Goal: Task Accomplishment & Management: Use online tool/utility

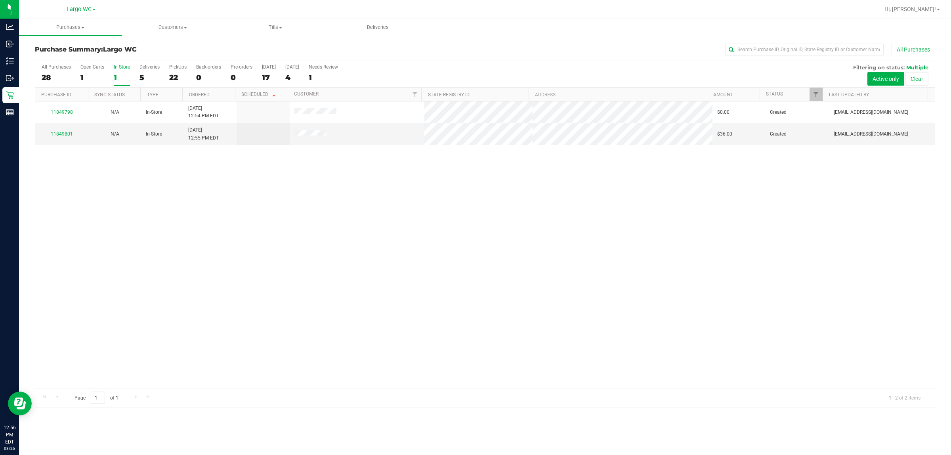
click at [638, 252] on div "11849798 N/A In-Store 8/26/2025 12:54 PM EDT $0.00 Created amainenti@liveparall…" at bounding box center [485, 244] width 900 height 287
click at [125, 66] on div "In Store" at bounding box center [122, 67] width 16 height 6
click at [0, 0] on input "In Store 1" at bounding box center [0, 0] width 0 height 0
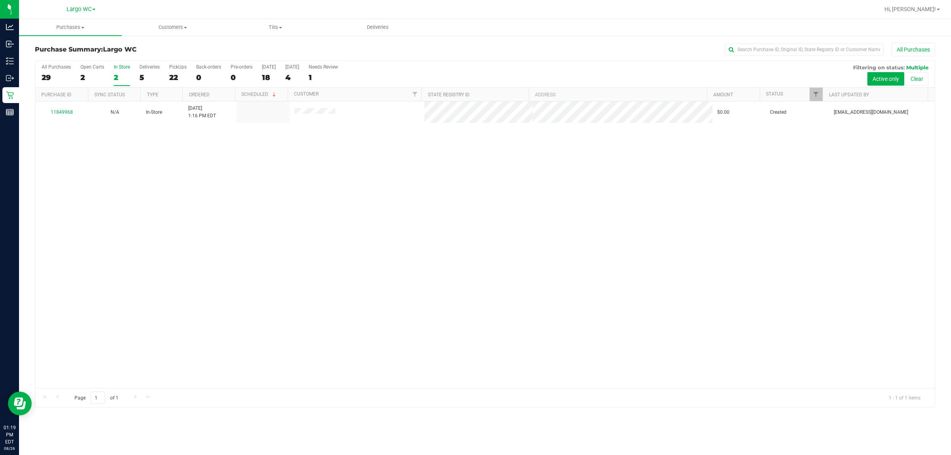
click at [125, 71] on label "In Store 2" at bounding box center [122, 75] width 16 height 22
click at [0, 0] on input "In Store 2" at bounding box center [0, 0] width 0 height 0
click at [157, 74] on div "6" at bounding box center [150, 77] width 20 height 9
click at [0, 0] on input "Deliveries 6" at bounding box center [0, 0] width 0 height 0
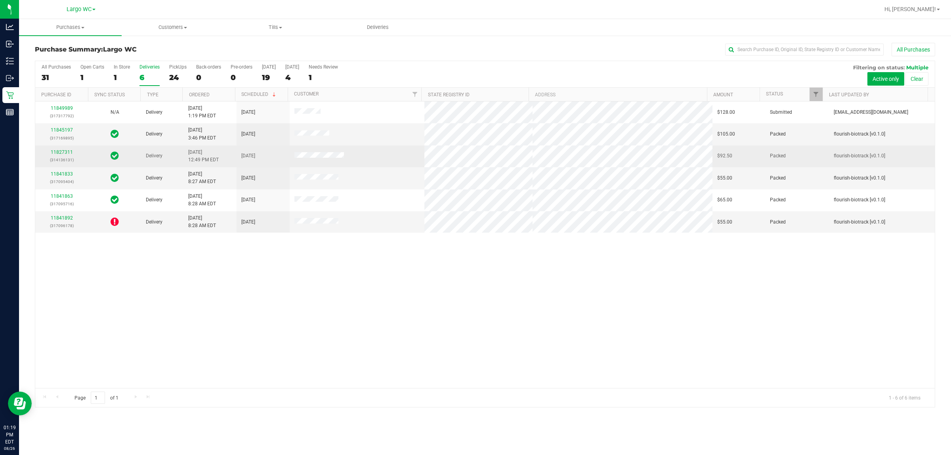
drag, startPoint x: 232, startPoint y: 110, endPoint x: 265, endPoint y: 161, distance: 59.9
click at [280, 117] on tr "11849989 (317317792) N/A Delivery 8/26/2025 1:19 PM EDT 8/29/2025 $128.00 Submi…" at bounding box center [485, 112] width 900 height 22
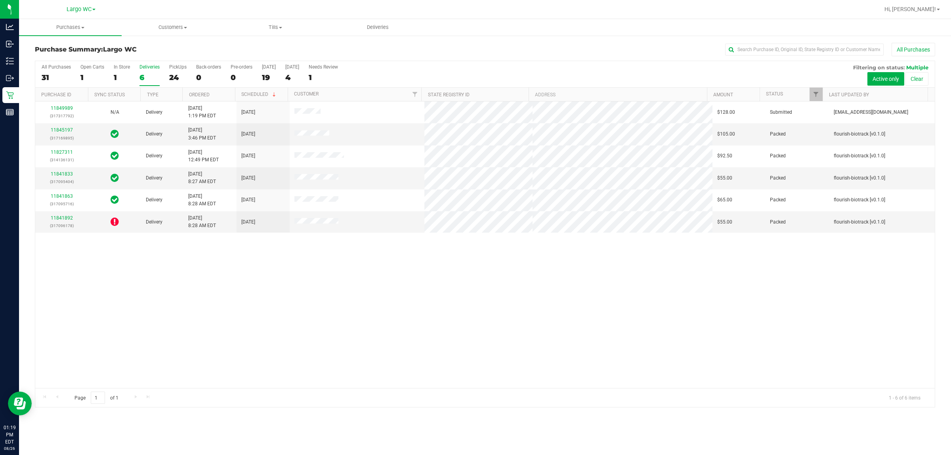
click at [317, 283] on div "11849989 (317317792) N/A Delivery 8/26/2025 1:19 PM EDT 8/29/2025 $128.00 Submi…" at bounding box center [485, 244] width 900 height 287
click at [181, 69] on div "PickUps" at bounding box center [177, 67] width 17 height 6
click at [0, 0] on input "PickUps 24" at bounding box center [0, 0] width 0 height 0
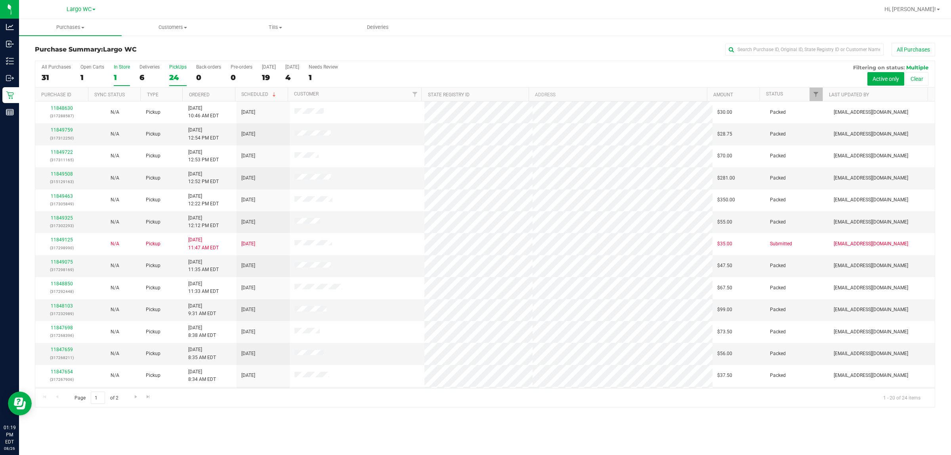
click at [121, 73] on div "1" at bounding box center [122, 77] width 16 height 9
click at [0, 0] on input "In Store 1" at bounding box center [0, 0] width 0 height 0
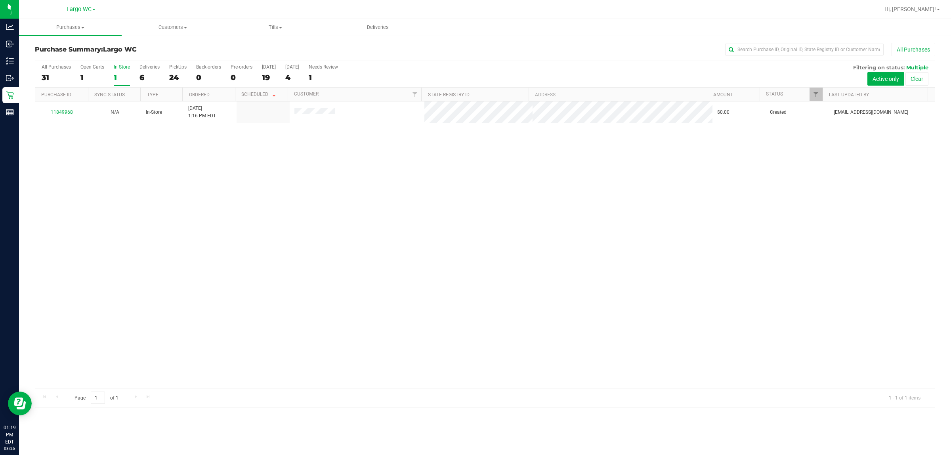
click at [143, 74] on div "6" at bounding box center [150, 77] width 20 height 9
click at [0, 0] on input "Deliveries 6" at bounding box center [0, 0] width 0 height 0
click at [92, 26] on span "Purchases" at bounding box center [70, 27] width 103 height 7
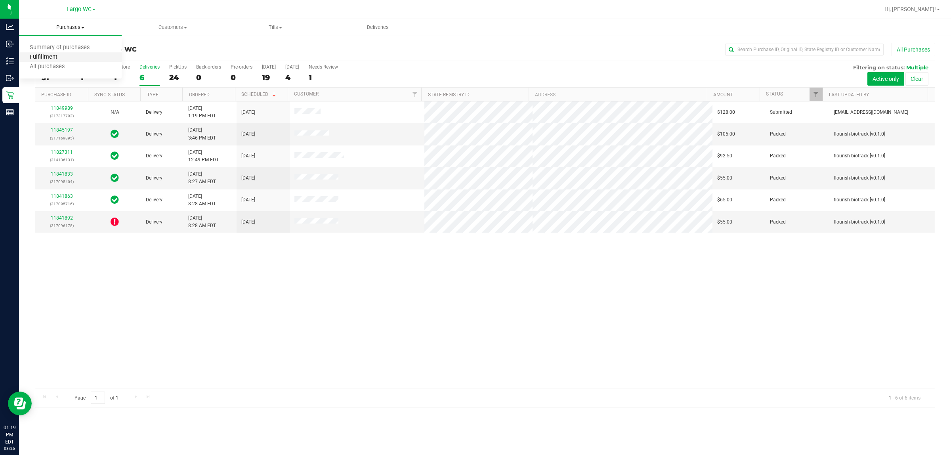
click at [50, 54] on span "Fulfillment" at bounding box center [43, 57] width 49 height 7
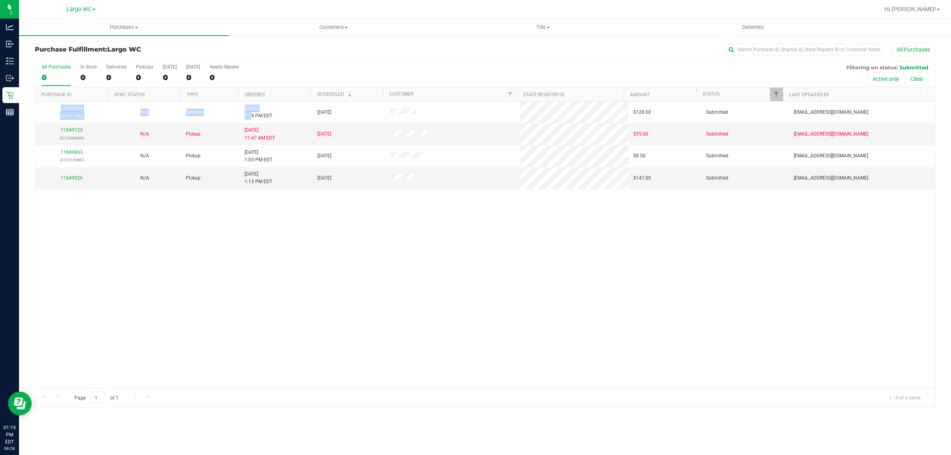
drag, startPoint x: 248, startPoint y: 114, endPoint x: 380, endPoint y: 219, distance: 168.4
click at [380, 219] on div "11849989 (317317792) N/A Delivery 8/26/2025 1:19 PM EDT 8/29/2025 $128.00 Submi…" at bounding box center [485, 244] width 900 height 287
click at [382, 219] on div "11849989 (317317792) N/A Delivery 8/26/2025 1:19 PM EDT 8/29/2025 $128.00 Submi…" at bounding box center [485, 244] width 900 height 287
click at [151, 78] on div "3" at bounding box center [144, 77] width 17 height 9
click at [0, 0] on input "PickUps 3" at bounding box center [0, 0] width 0 height 0
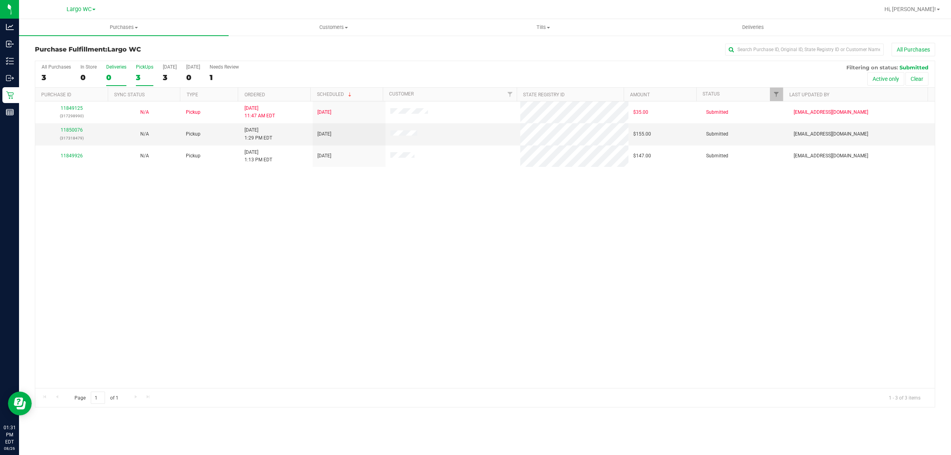
click at [122, 80] on div "0" at bounding box center [116, 77] width 20 height 9
click at [0, 0] on input "Deliveries 0" at bounding box center [0, 0] width 0 height 0
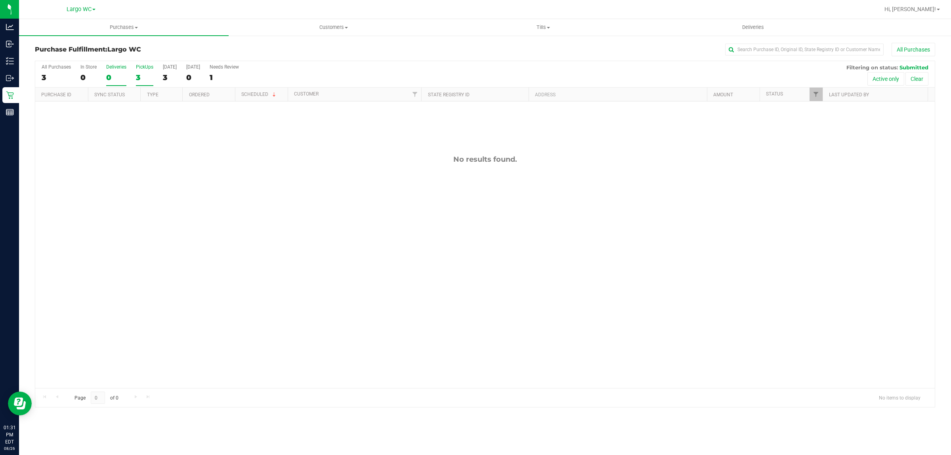
click at [142, 80] on div "3" at bounding box center [144, 77] width 17 height 9
click at [0, 0] on input "PickUps 3" at bounding box center [0, 0] width 0 height 0
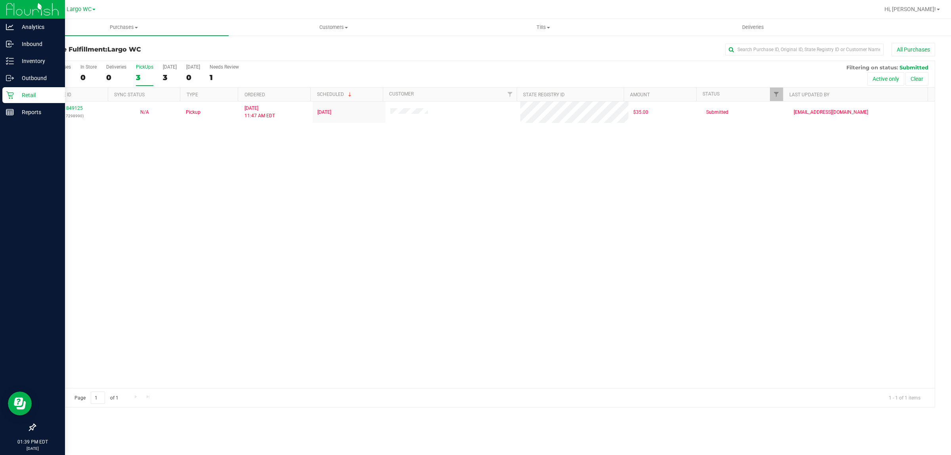
click at [16, 94] on p "Retail" at bounding box center [38, 95] width 48 height 10
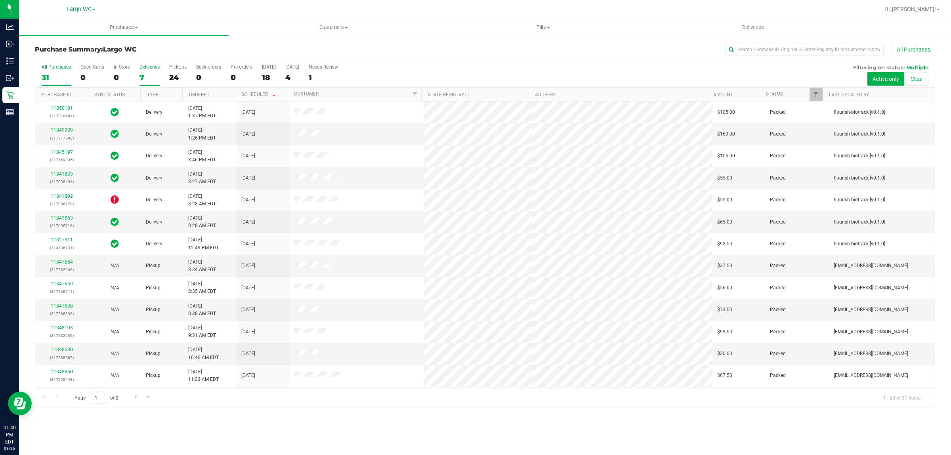
click at [151, 69] on div "Deliveries" at bounding box center [150, 67] width 20 height 6
click at [0, 0] on input "Deliveries 7" at bounding box center [0, 0] width 0 height 0
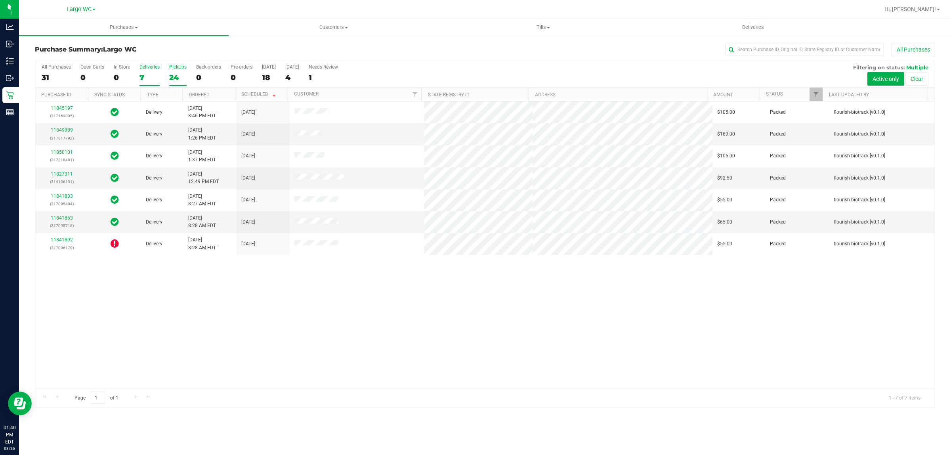
click at [180, 77] on div "24" at bounding box center [177, 77] width 17 height 9
click at [0, 0] on input "PickUps 24" at bounding box center [0, 0] width 0 height 0
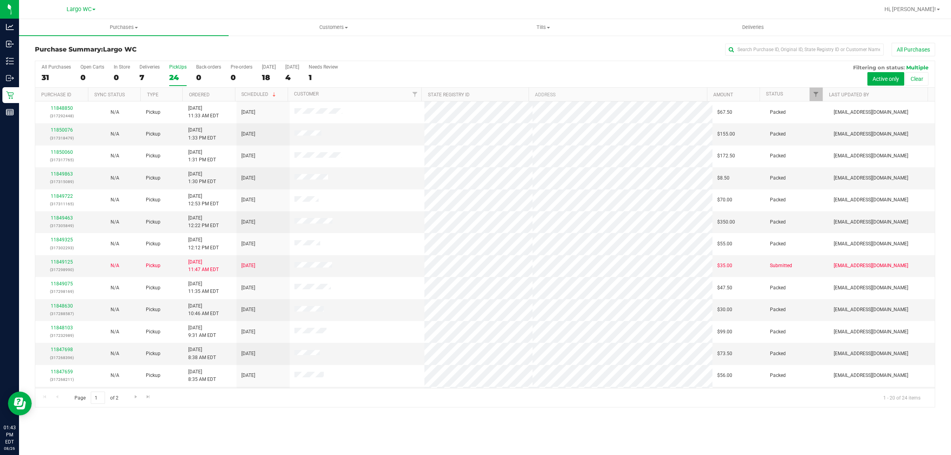
click at [177, 81] on div "24" at bounding box center [177, 77] width 17 height 9
click at [0, 0] on input "PickUps 24" at bounding box center [0, 0] width 0 height 0
click at [182, 79] on div "24" at bounding box center [177, 77] width 17 height 9
click at [0, 0] on input "PickUps 24" at bounding box center [0, 0] width 0 height 0
click at [227, 454] on div "Purchases Summary of purchases Fulfillment All purchases Customers All customer…" at bounding box center [485, 237] width 932 height 436
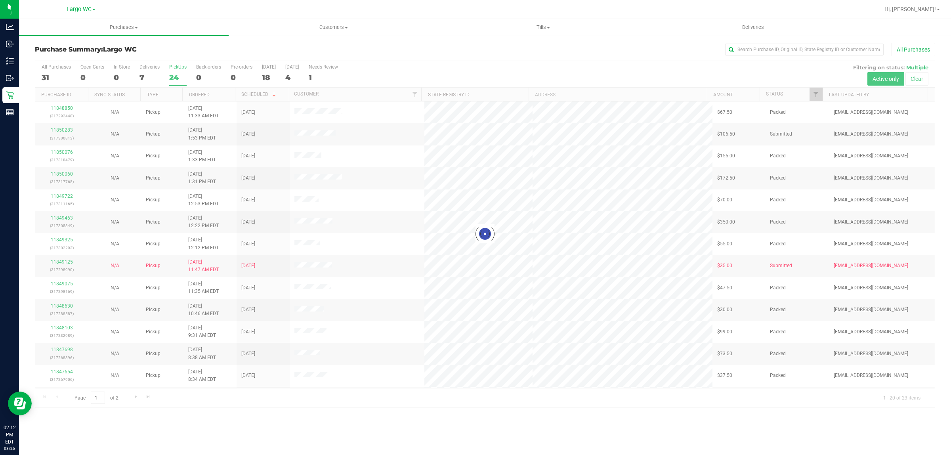
drag, startPoint x: 302, startPoint y: 135, endPoint x: 355, endPoint y: 135, distance: 53.1
click at [355, 135] on div at bounding box center [485, 234] width 900 height 346
drag, startPoint x: 355, startPoint y: 135, endPoint x: 211, endPoint y: 101, distance: 147.8
click at [352, 135] on div at bounding box center [485, 234] width 900 height 346
click at [119, 21] on uib-tab-heading "Purchases Summary of purchases Fulfillment All purchases" at bounding box center [124, 27] width 210 height 17
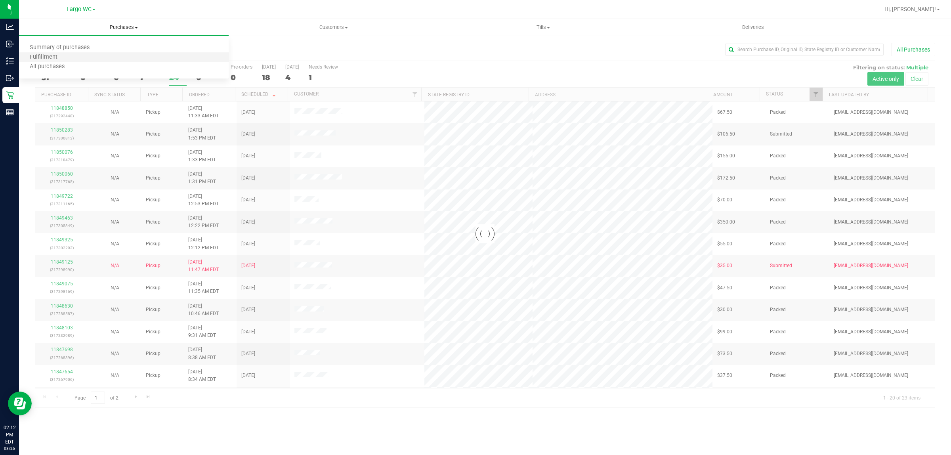
click at [52, 53] on li "Fulfillment" at bounding box center [124, 58] width 210 height 10
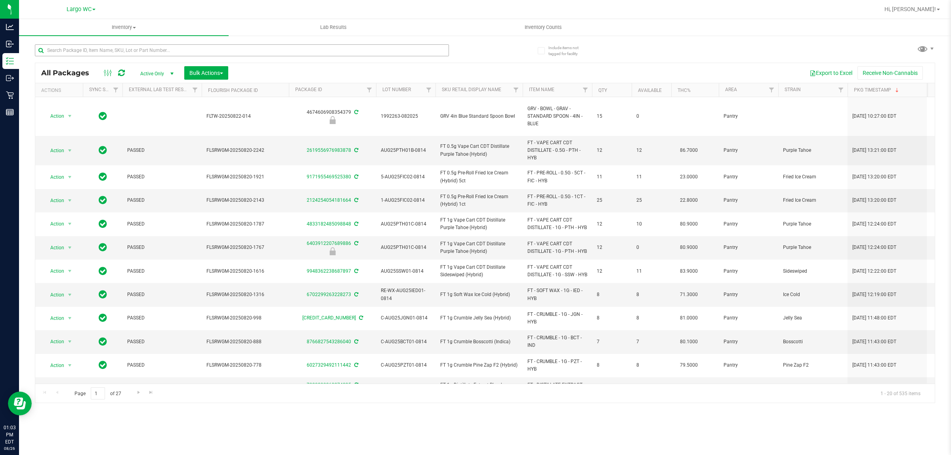
click at [160, 48] on input "text" at bounding box center [242, 50] width 414 height 12
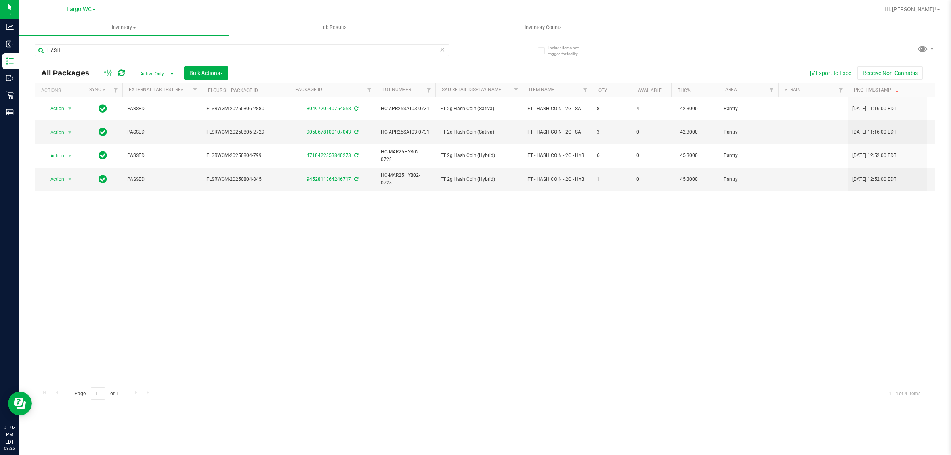
type input "HASH"
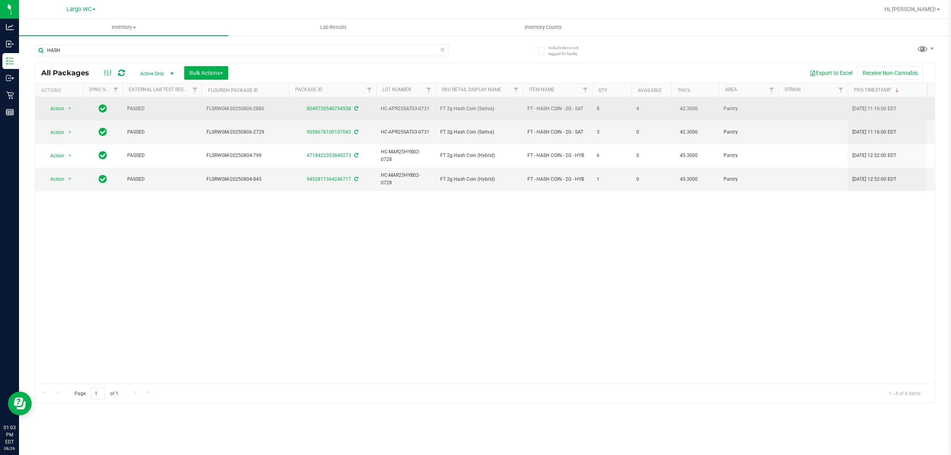
drag, startPoint x: 625, startPoint y: 112, endPoint x: 655, endPoint y: 124, distance: 31.9
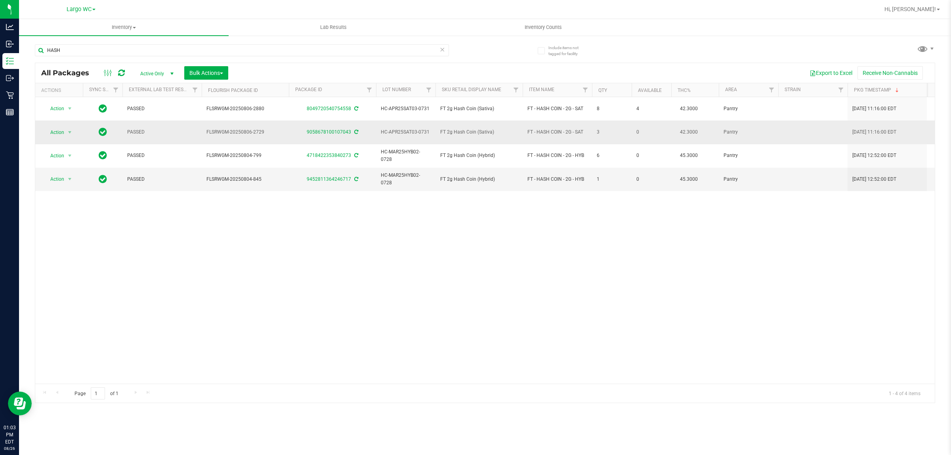
click at [651, 143] on td "0" at bounding box center [652, 131] width 40 height 23
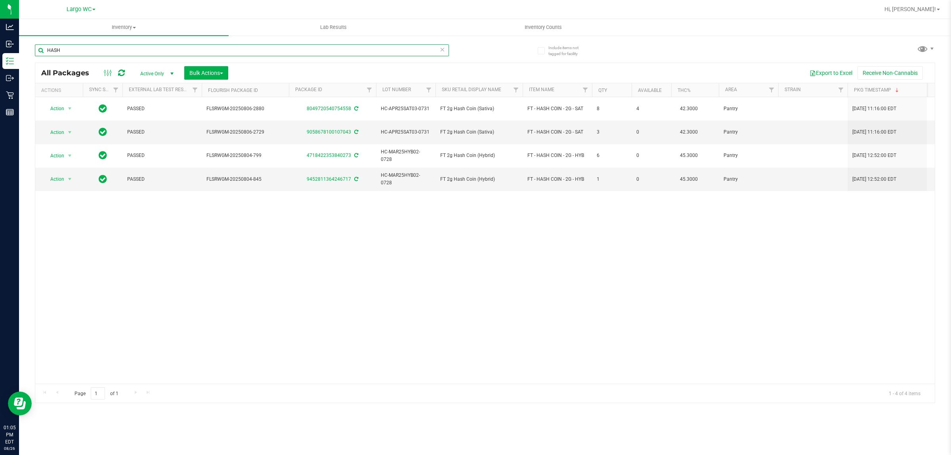
click at [181, 54] on input "HASH" at bounding box center [242, 50] width 414 height 12
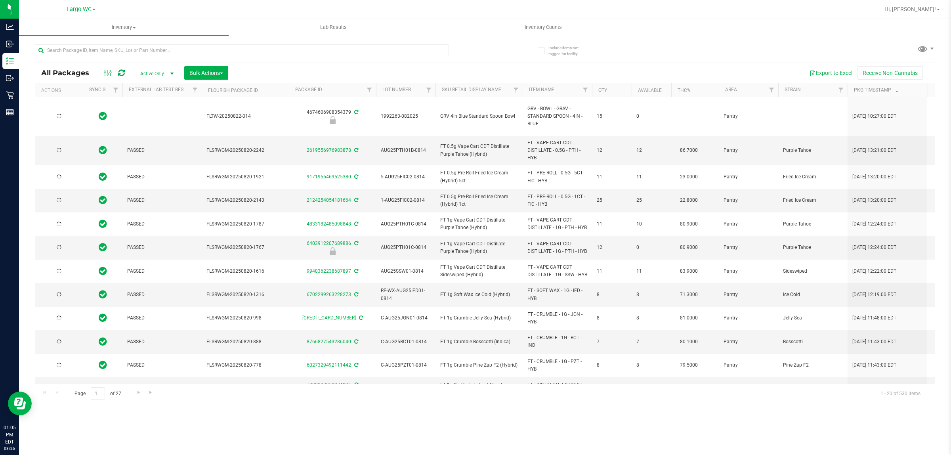
type input "2026-08-12"
click at [476, 44] on div at bounding box center [260, 49] width 450 height 25
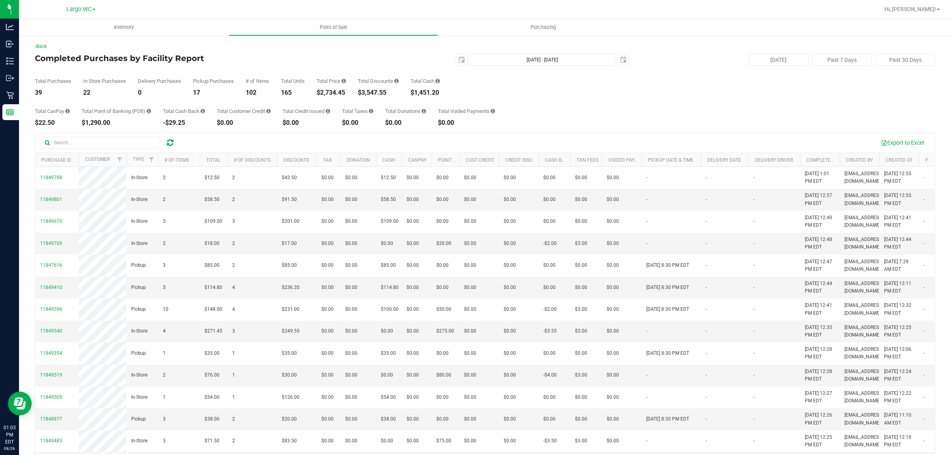
drag, startPoint x: 320, startPoint y: 96, endPoint x: 354, endPoint y: 96, distance: 33.7
click at [346, 96] on div "Back Completed Purchases by Facility Report 2025-08-26 Aug 26, 2025 - Aug 26, 2…" at bounding box center [485, 258] width 900 height 430
click at [367, 96] on div "$3,547.55" at bounding box center [378, 93] width 41 height 6
click at [316, 96] on div "Total Purchases 39 In Store Purchases 22 Delivery Purchases 0 Pickup Purchases …" at bounding box center [485, 81] width 900 height 30
